Goal: Task Accomplishment & Management: Manage account settings

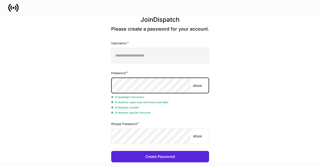
click at [196, 85] on p "show" at bounding box center [197, 85] width 9 height 5
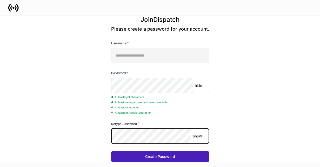
click at [138, 160] on button "Create Password" at bounding box center [160, 156] width 98 height 11
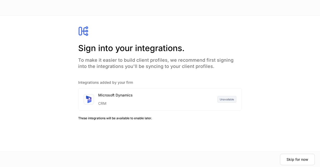
click at [119, 98] on div "CRM" at bounding box center [115, 102] width 35 height 8
click at [297, 161] on div "Skip for now" at bounding box center [298, 159] width 22 height 5
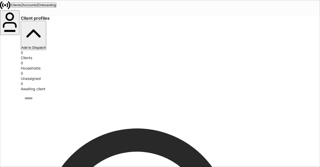
click at [37, 7] on div "Accounts" at bounding box center [30, 5] width 14 height 4
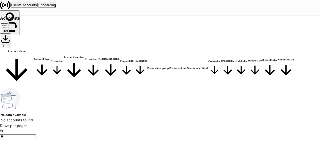
click at [56, 7] on div "Onboarding" at bounding box center [47, 5] width 18 height 4
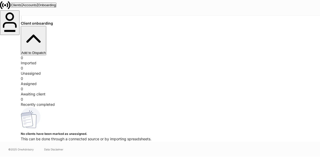
click at [22, 7] on div "Clients" at bounding box center [16, 5] width 11 height 4
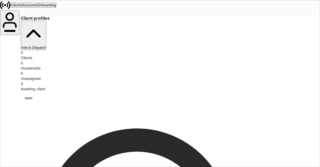
click at [60, 92] on input "search" at bounding box center [162, 99] width 282 height 14
click at [26, 55] on div "Clients" at bounding box center [160, 57] width 278 height 5
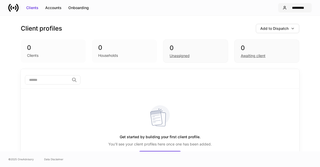
click at [303, 8] on div "*********" at bounding box center [298, 7] width 18 height 5
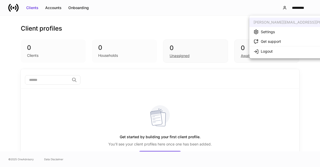
click at [268, 29] on li "Settings" at bounding box center [314, 32] width 131 height 10
